Goal: Task Accomplishment & Management: Manage account settings

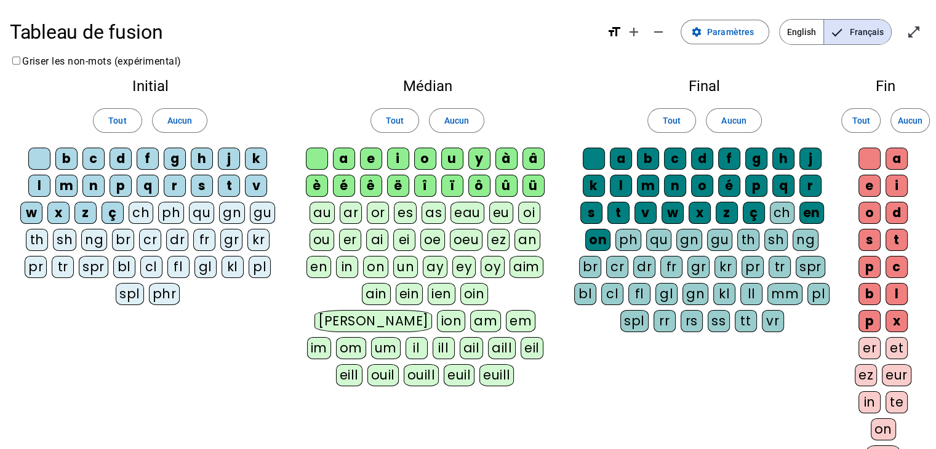
click at [70, 163] on div "b" at bounding box center [66, 159] width 22 height 22
click at [95, 161] on div "c" at bounding box center [93, 159] width 22 height 22
click at [145, 161] on div "f" at bounding box center [148, 159] width 22 height 22
click at [172, 161] on div "g" at bounding box center [175, 159] width 22 height 22
click at [199, 159] on div "h" at bounding box center [202, 159] width 22 height 22
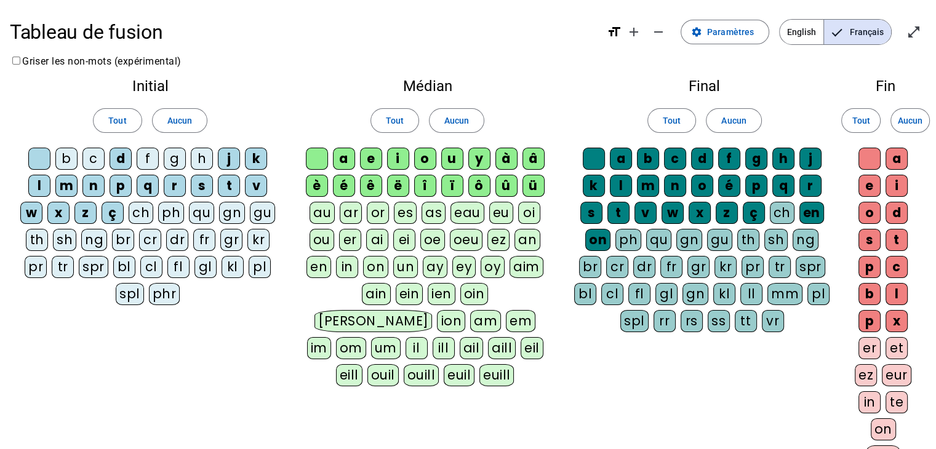
click at [234, 161] on div "j" at bounding box center [229, 159] width 22 height 22
click at [260, 161] on div "k" at bounding box center [256, 159] width 22 height 22
click at [98, 186] on div "n" at bounding box center [93, 186] width 22 height 22
click at [120, 185] on div "p" at bounding box center [120, 186] width 22 height 22
click at [140, 185] on div "q" at bounding box center [148, 186] width 22 height 22
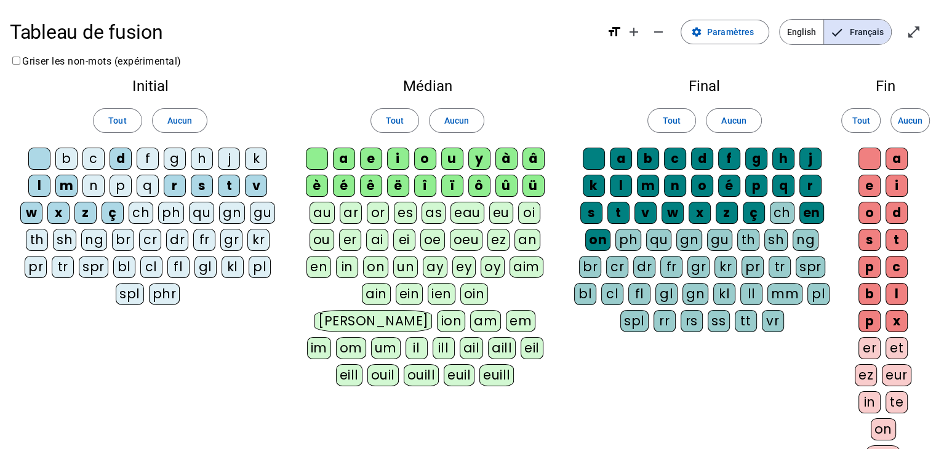
click at [170, 183] on div "r" at bounding box center [175, 186] width 22 height 22
click at [199, 183] on div "s" at bounding box center [202, 186] width 22 height 22
click at [255, 184] on div "v" at bounding box center [256, 186] width 22 height 22
click at [34, 214] on div "w" at bounding box center [31, 213] width 22 height 22
click at [57, 212] on div "x" at bounding box center [58, 213] width 22 height 22
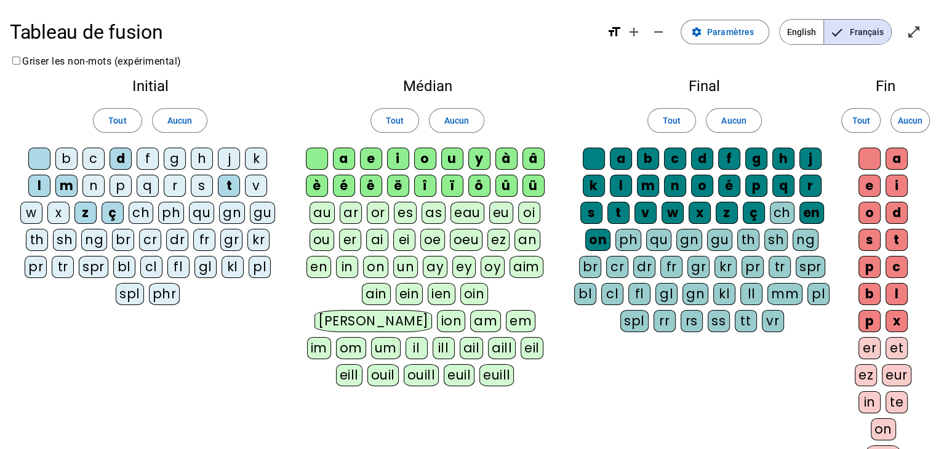
click at [85, 208] on div "z" at bounding box center [85, 213] width 22 height 22
click at [108, 207] on div "ç" at bounding box center [112, 213] width 22 height 22
click at [905, 125] on span "Aucun" at bounding box center [910, 120] width 25 height 15
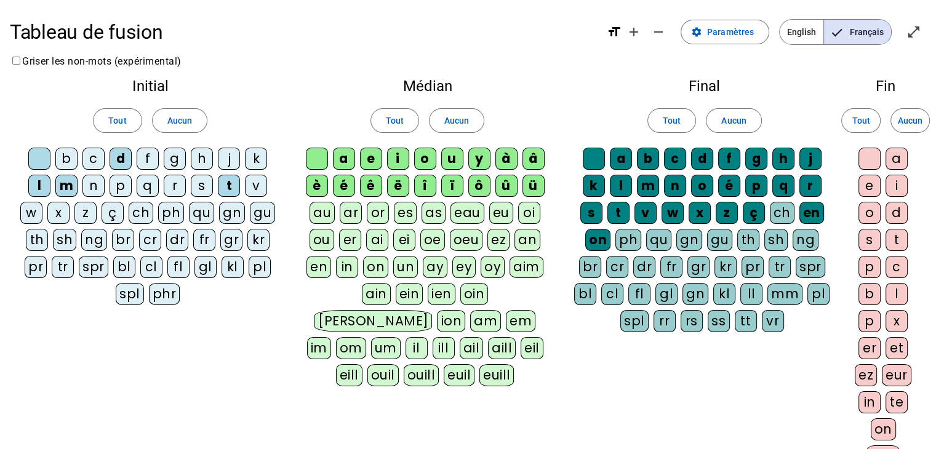
click at [644, 164] on div "b" at bounding box center [648, 159] width 22 height 22
click at [679, 159] on div "c" at bounding box center [675, 159] width 22 height 22
click at [726, 156] on div "f" at bounding box center [729, 159] width 22 height 22
click at [755, 156] on div "g" at bounding box center [756, 159] width 22 height 22
click at [782, 157] on div "h" at bounding box center [783, 159] width 22 height 22
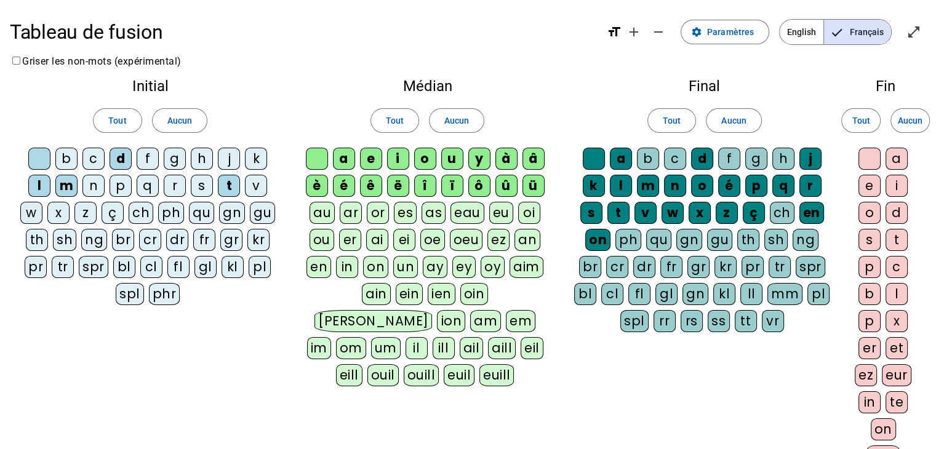
click at [809, 156] on div "j" at bounding box center [810, 159] width 22 height 22
click at [599, 190] on div "k" at bounding box center [594, 186] width 22 height 22
click at [680, 185] on div "n" at bounding box center [675, 186] width 22 height 22
click at [698, 187] on div "o" at bounding box center [702, 186] width 22 height 22
click at [723, 183] on div "é" at bounding box center [729, 186] width 22 height 22
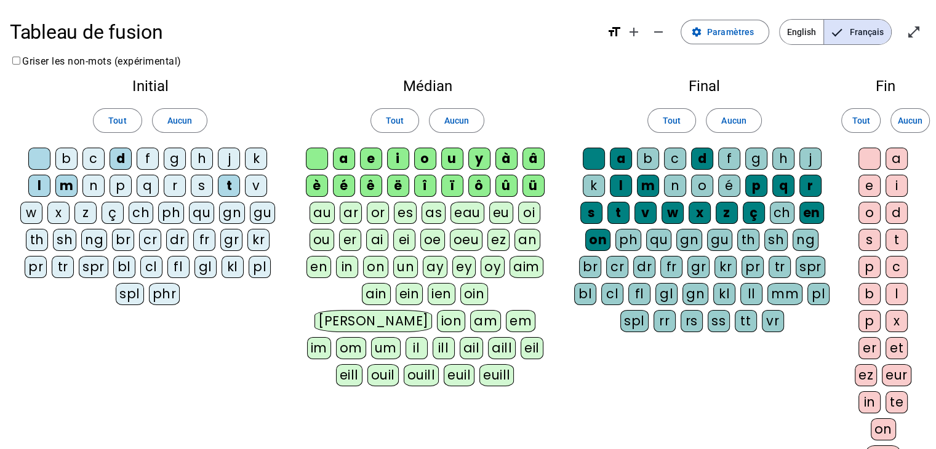
click at [757, 190] on div "p" at bounding box center [756, 186] width 22 height 22
click at [781, 189] on div "q" at bounding box center [783, 186] width 22 height 22
click at [808, 186] on div "r" at bounding box center [810, 186] width 22 height 22
click at [808, 211] on div "en" at bounding box center [811, 213] width 25 height 22
click at [753, 214] on div "ç" at bounding box center [753, 213] width 22 height 22
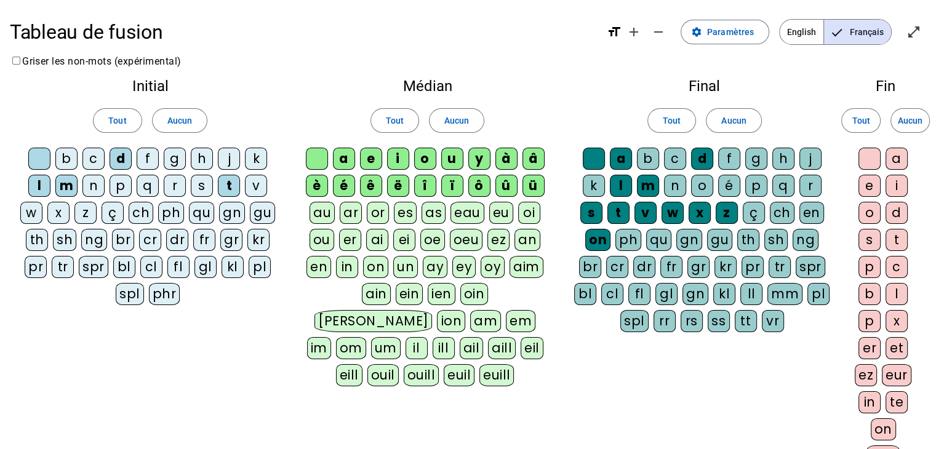
click at [722, 216] on div "z" at bounding box center [726, 213] width 22 height 22
click at [694, 212] on div "x" at bounding box center [699, 213] width 22 height 22
click at [671, 212] on div "w" at bounding box center [672, 213] width 22 height 22
click at [643, 212] on div "v" at bounding box center [645, 213] width 22 height 22
click at [599, 210] on div "s" at bounding box center [591, 213] width 22 height 22
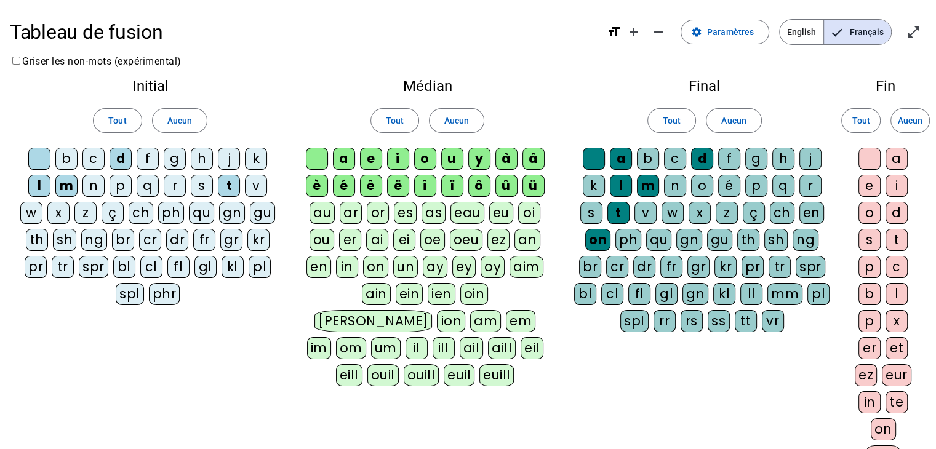
click at [585, 244] on div "on" at bounding box center [597, 240] width 25 height 22
click at [530, 183] on div "ü" at bounding box center [533, 186] width 22 height 22
click at [504, 185] on div "û" at bounding box center [506, 186] width 22 height 22
click at [469, 183] on div "ô" at bounding box center [479, 186] width 22 height 22
click at [447, 185] on div "ï" at bounding box center [452, 186] width 22 height 22
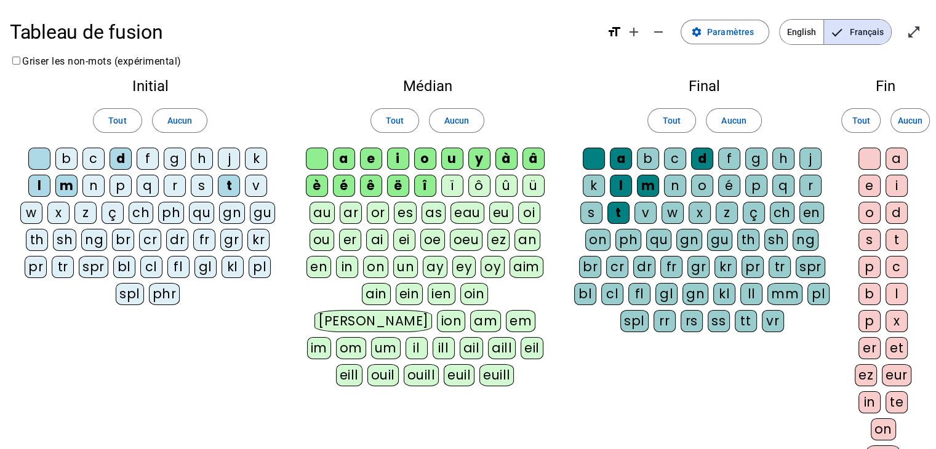
click at [415, 186] on div "î" at bounding box center [425, 186] width 22 height 22
click at [389, 188] on div "ë" at bounding box center [398, 186] width 22 height 22
drag, startPoint x: 386, startPoint y: 185, endPoint x: 379, endPoint y: 185, distance: 7.4
click at [384, 185] on div "a e i o u y à â è é ê ë [PERSON_NAME] ô û ü au ar or es as eau eu oi ou er ai e…" at bounding box center [426, 270] width 253 height 244
click at [374, 185] on div "ê" at bounding box center [371, 186] width 22 height 22
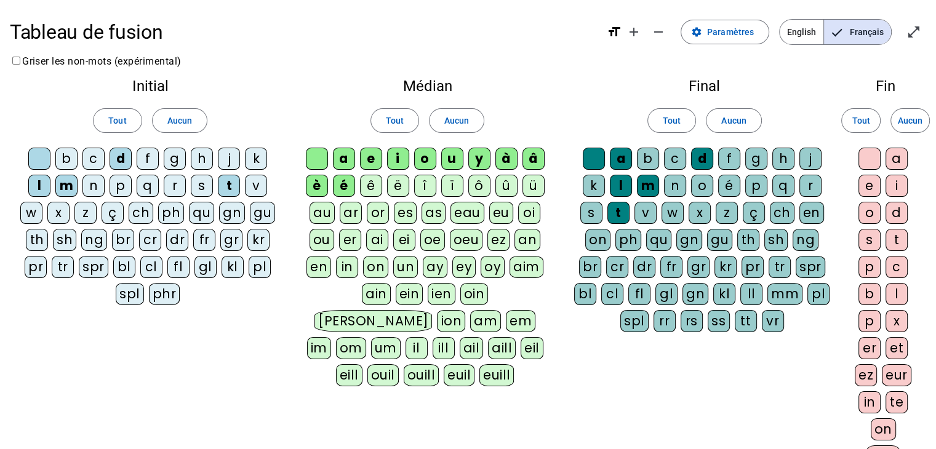
click at [336, 179] on div "é" at bounding box center [344, 186] width 22 height 22
click at [311, 188] on div "è" at bounding box center [317, 186] width 22 height 22
click at [404, 159] on div "i" at bounding box center [398, 159] width 22 height 22
click at [428, 161] on div "o" at bounding box center [425, 159] width 22 height 22
click at [486, 160] on div "y" at bounding box center [479, 159] width 22 height 22
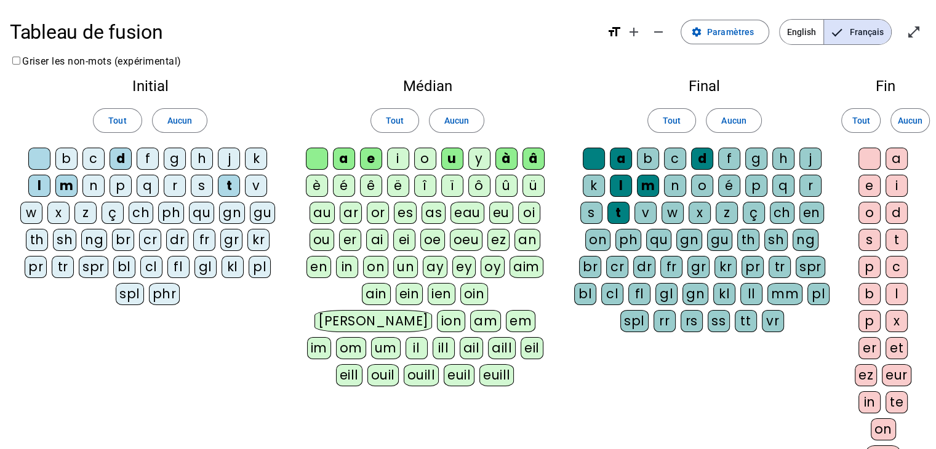
click at [503, 160] on div "à" at bounding box center [506, 159] width 22 height 22
click at [530, 161] on div "â" at bounding box center [533, 159] width 22 height 22
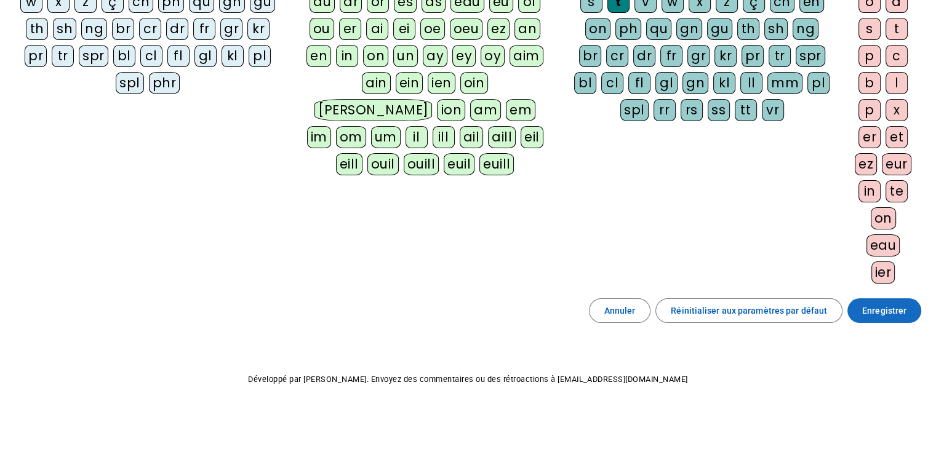
click at [888, 308] on span "Enregistrer" at bounding box center [884, 310] width 44 height 15
